Goal: Find specific page/section

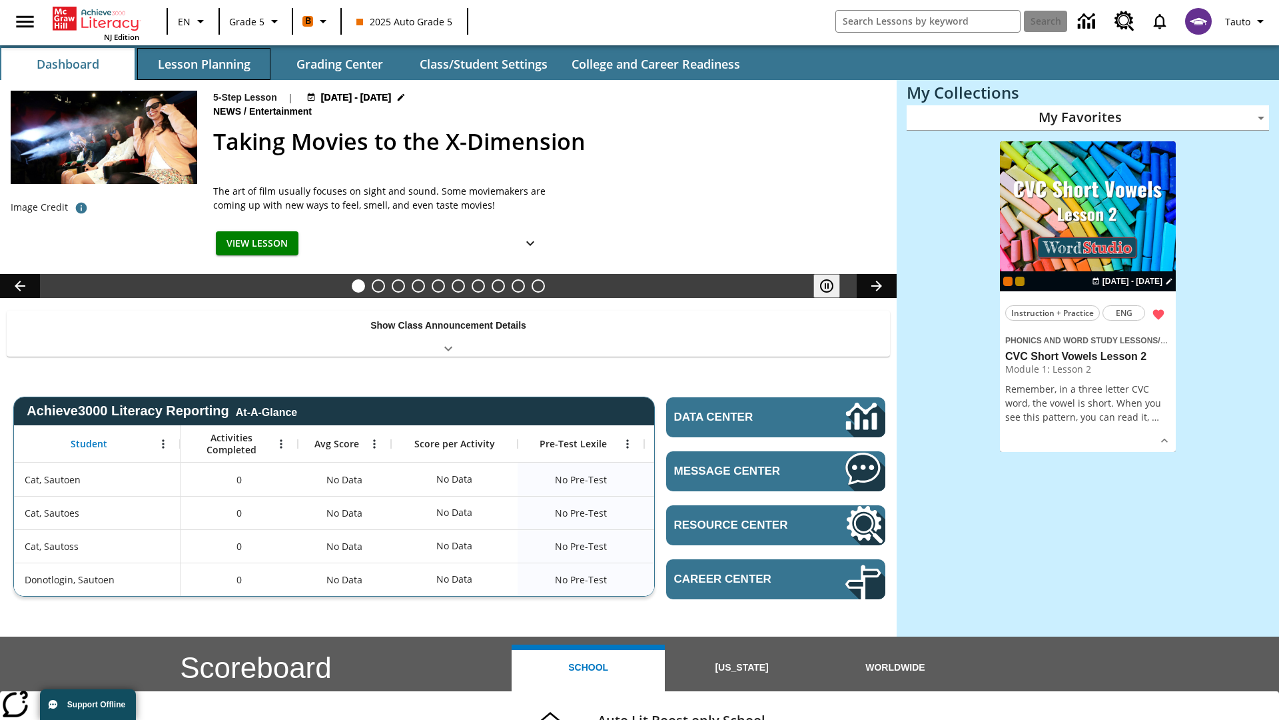
click at [204, 64] on button "Lesson Planning" at bounding box center [203, 64] width 133 height 32
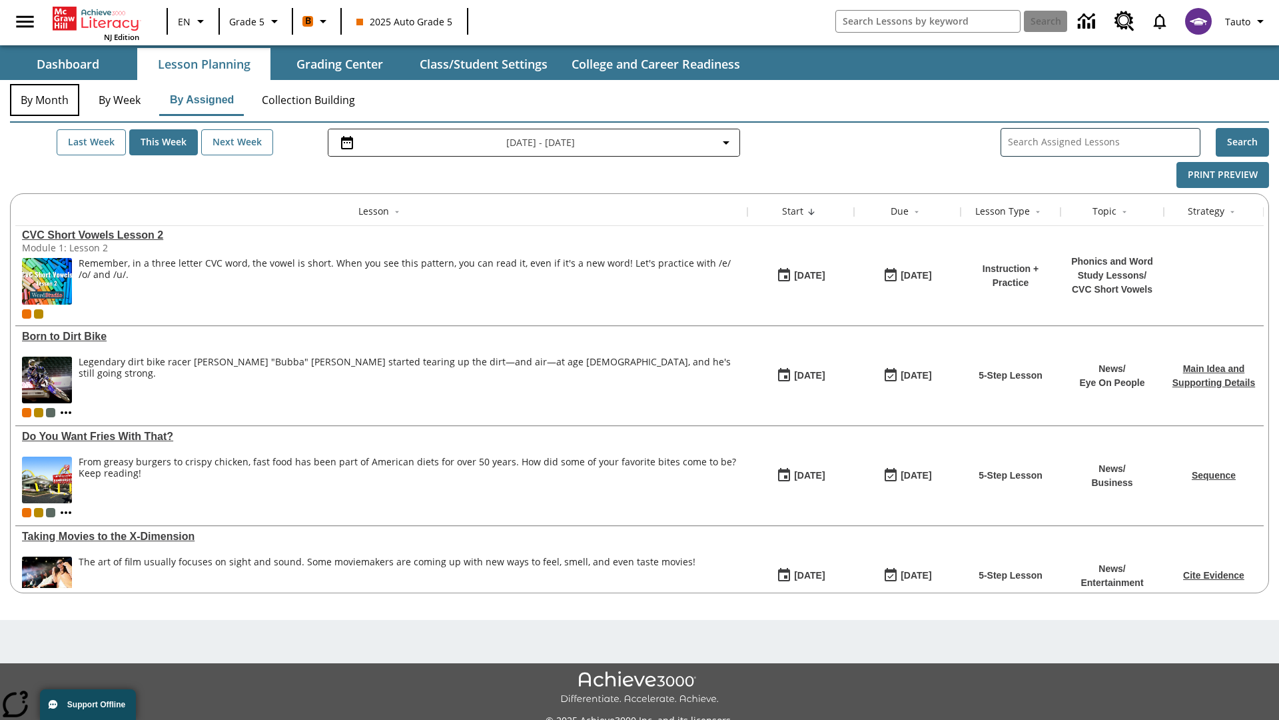
click at [45, 100] on button "By Month" at bounding box center [44, 100] width 69 height 32
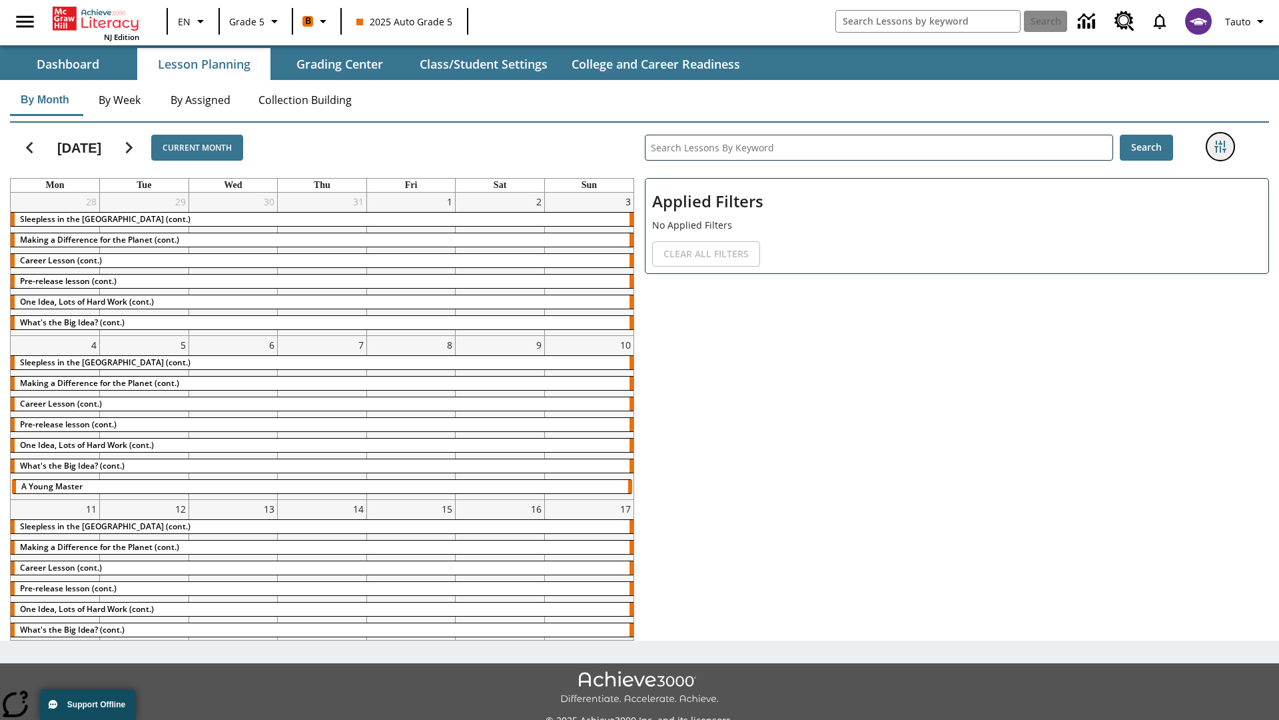
click at [1220, 147] on icon "Filters Side menu" at bounding box center [1221, 147] width 12 height 12
